Goal: Entertainment & Leisure: Browse casually

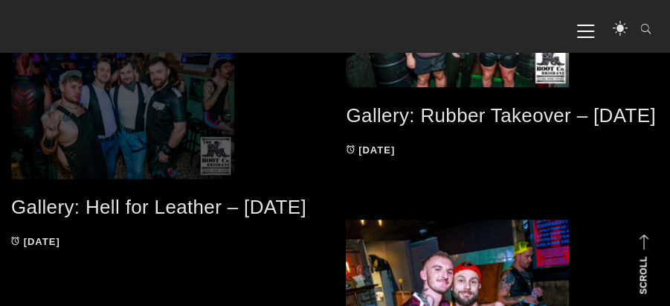
scroll to position [248, 0]
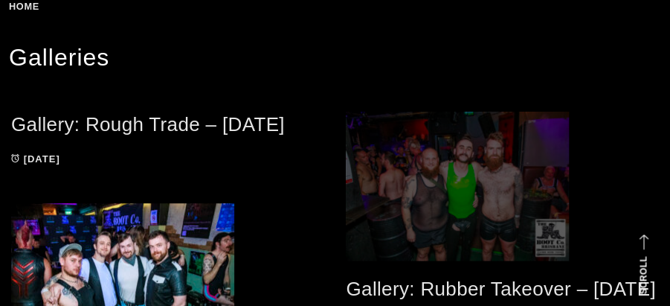
click at [468, 186] on span at bounding box center [502, 186] width 313 height 149
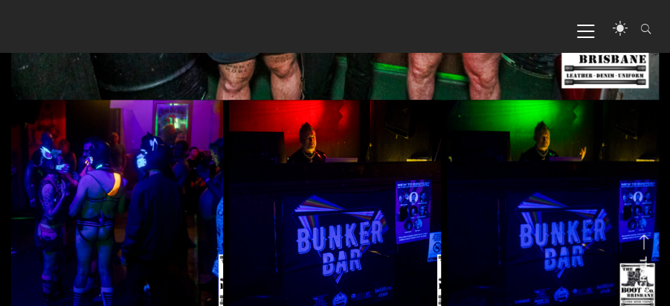
scroll to position [396, 0]
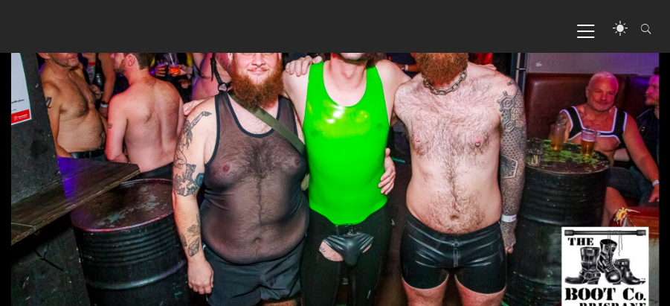
click at [580, 23] on span "Primary Menu" at bounding box center [585, 29] width 17 height 33
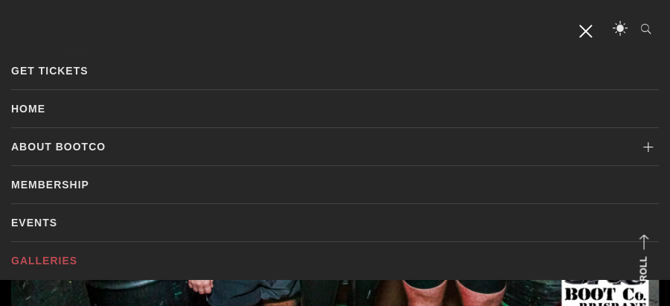
click at [45, 253] on link "Galleries" at bounding box center [335, 260] width 648 height 37
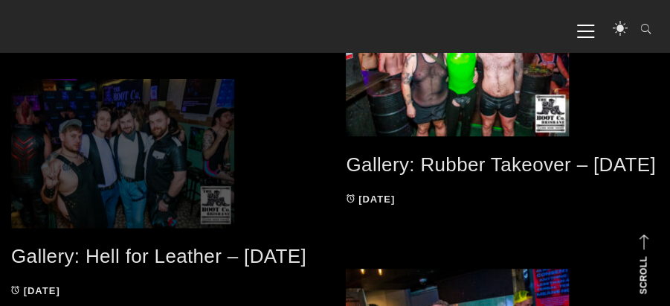
scroll to position [396, 0]
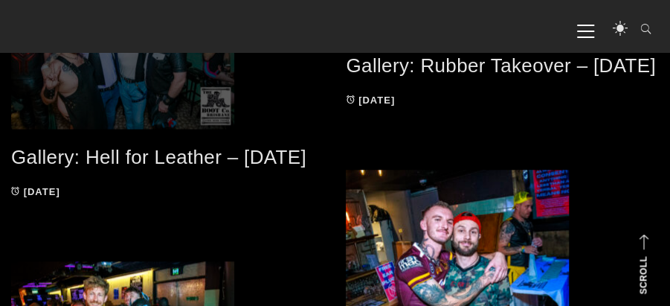
click at [183, 97] on span at bounding box center [167, 54] width 313 height 149
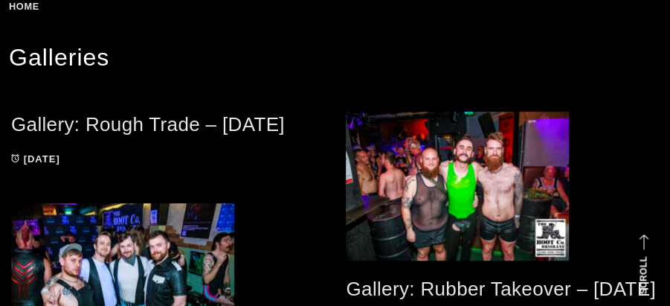
click at [122, 123] on link "Gallery: Rough Trade – Aug 2025" at bounding box center [148, 124] width 274 height 22
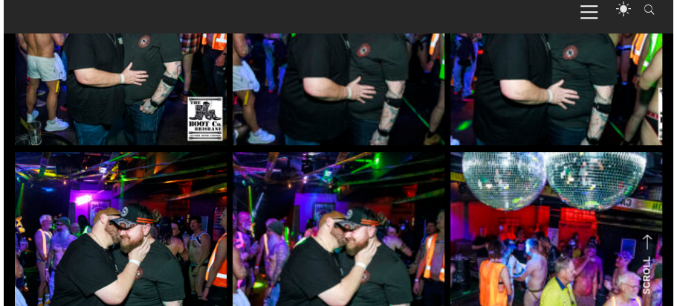
scroll to position [6241, 0]
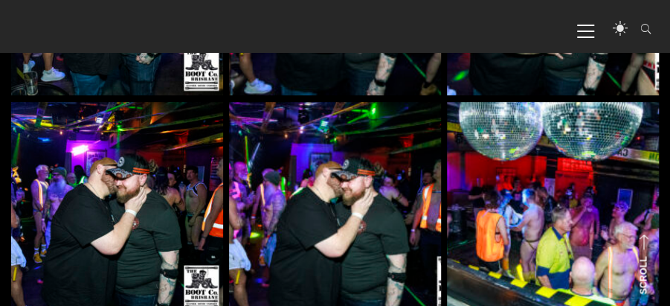
click at [531, 192] on img at bounding box center [553, 208] width 212 height 212
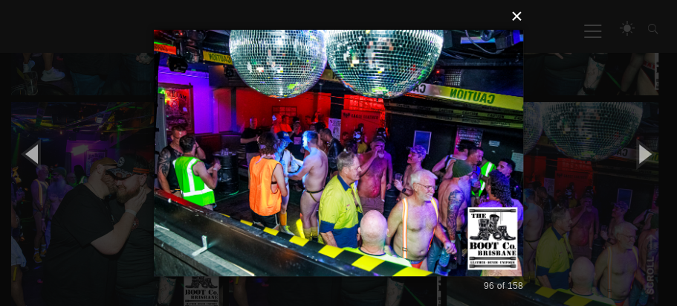
click at [515, 16] on button "×" at bounding box center [343, 16] width 370 height 33
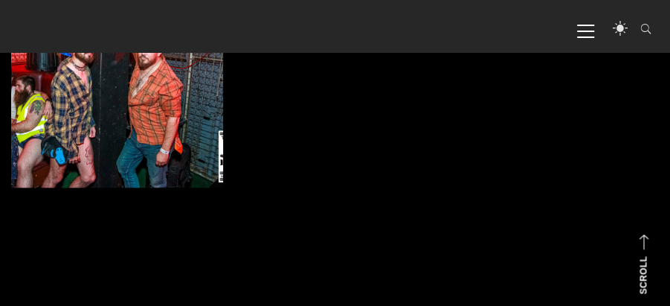
scroll to position [8625, 0]
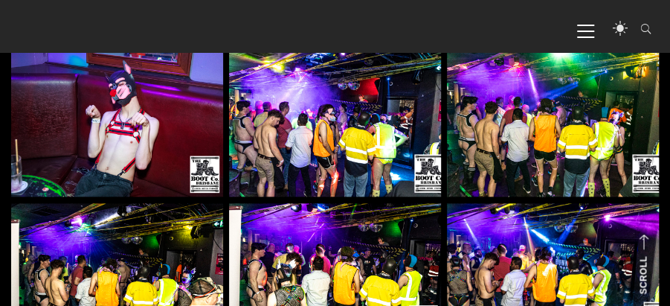
click at [371, 135] on img at bounding box center [335, 120] width 212 height 151
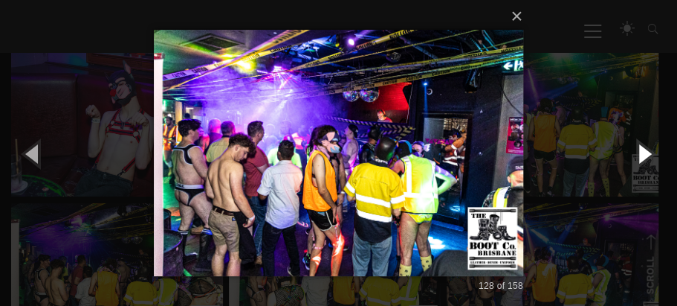
click at [644, 146] on button "button" at bounding box center [643, 153] width 67 height 82
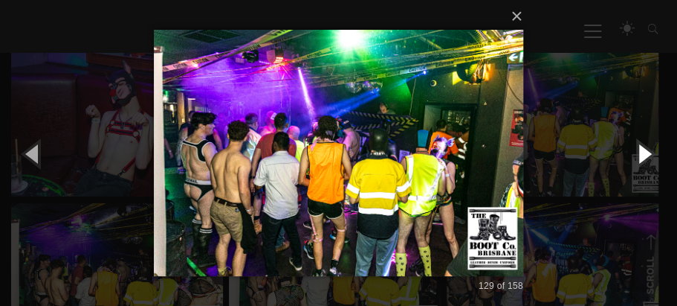
click at [644, 146] on button "button" at bounding box center [643, 153] width 67 height 82
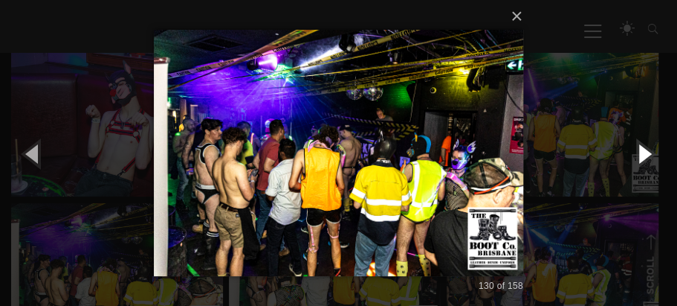
click at [644, 146] on button "button" at bounding box center [643, 153] width 67 height 82
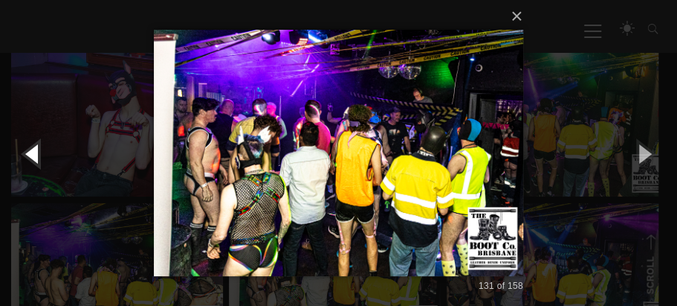
click at [30, 152] on button "button" at bounding box center [33, 153] width 67 height 82
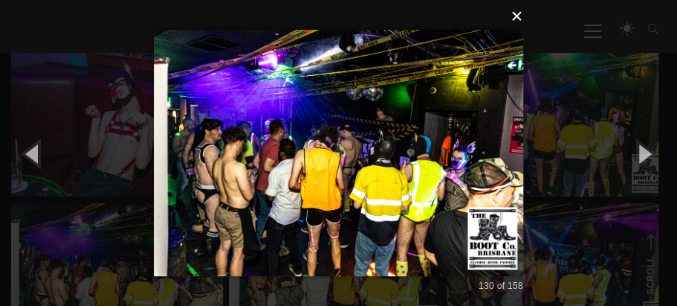
click at [518, 16] on button "×" at bounding box center [343, 16] width 370 height 33
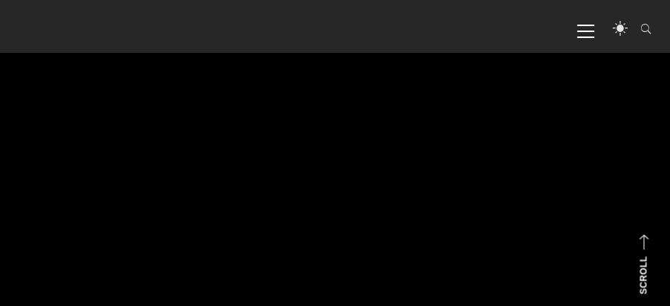
scroll to position [10161, 0]
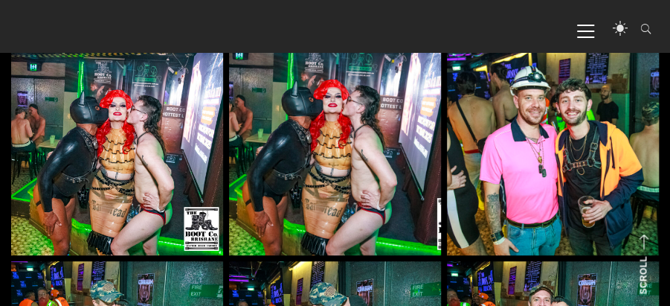
click at [294, 144] on img at bounding box center [335, 149] width 212 height 212
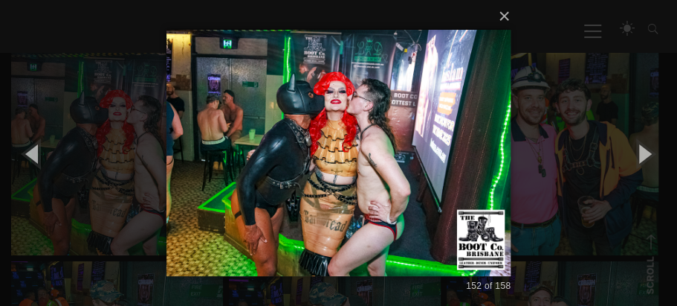
click at [257, 101] on img at bounding box center [339, 153] width 344 height 306
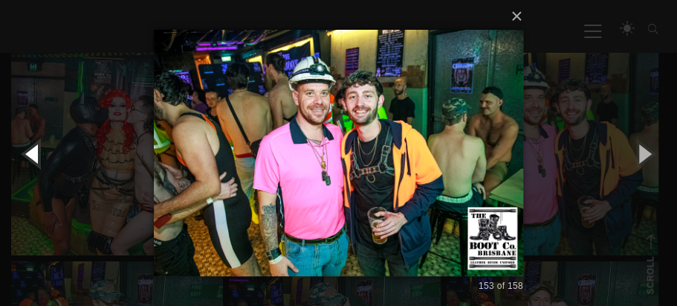
click at [27, 152] on button "button" at bounding box center [33, 153] width 67 height 82
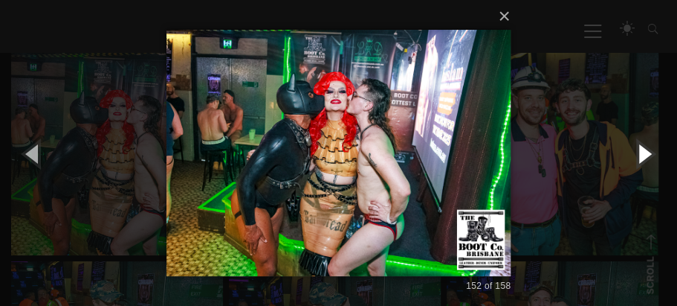
click at [641, 149] on button "button" at bounding box center [643, 153] width 67 height 82
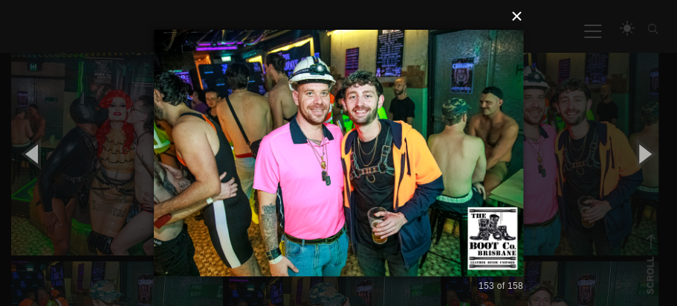
click at [519, 20] on button "×" at bounding box center [343, 16] width 370 height 33
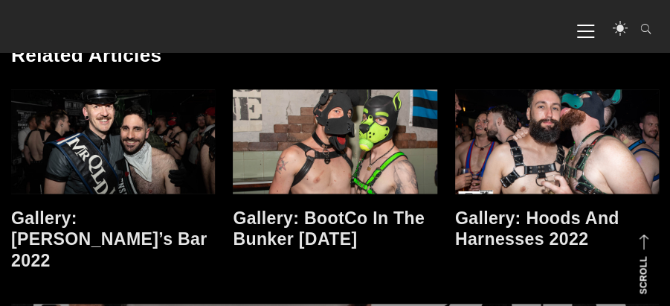
scroll to position [10954, 0]
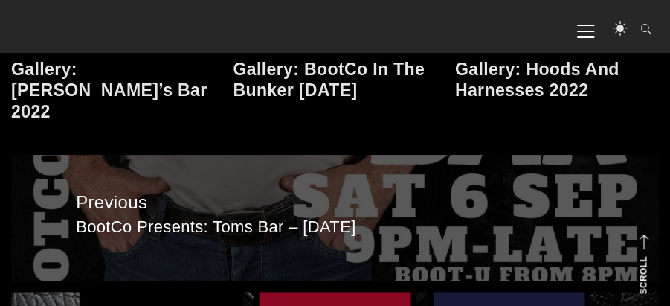
click at [241, 216] on span "BootCo Presents: Toms Bar – [DATE]" at bounding box center [335, 227] width 518 height 22
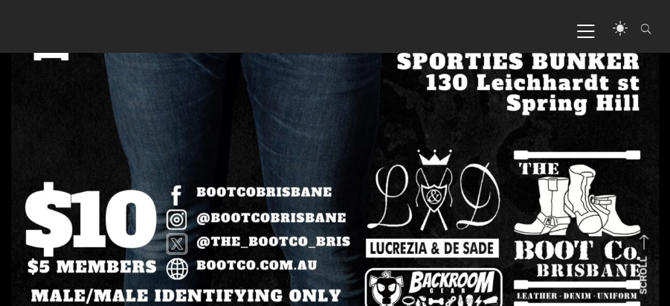
scroll to position [1041, 0]
